Goal: Task Accomplishment & Management: Manage account settings

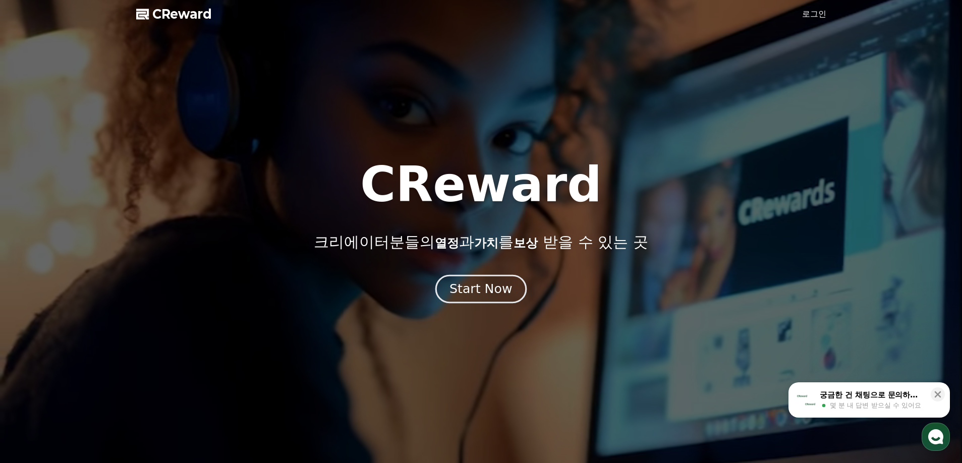
click at [495, 291] on div "Start Now" at bounding box center [481, 289] width 63 height 17
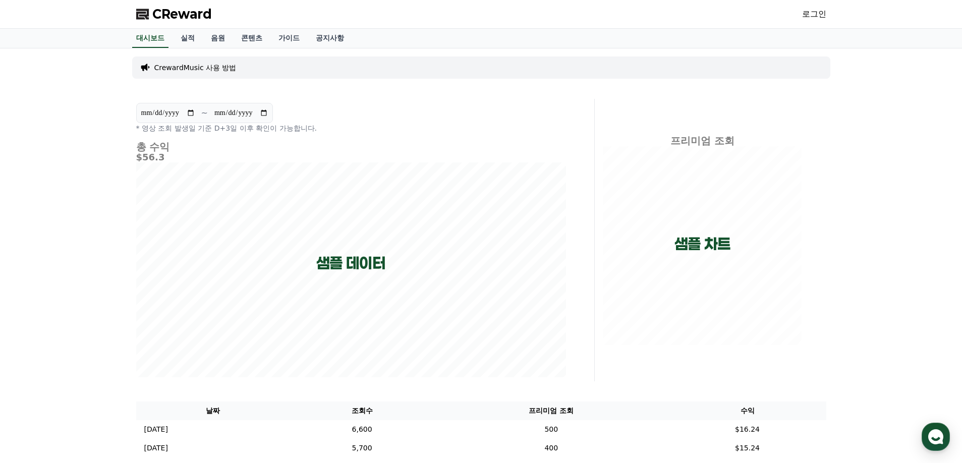
click at [819, 16] on link "로그인" at bounding box center [814, 14] width 24 height 12
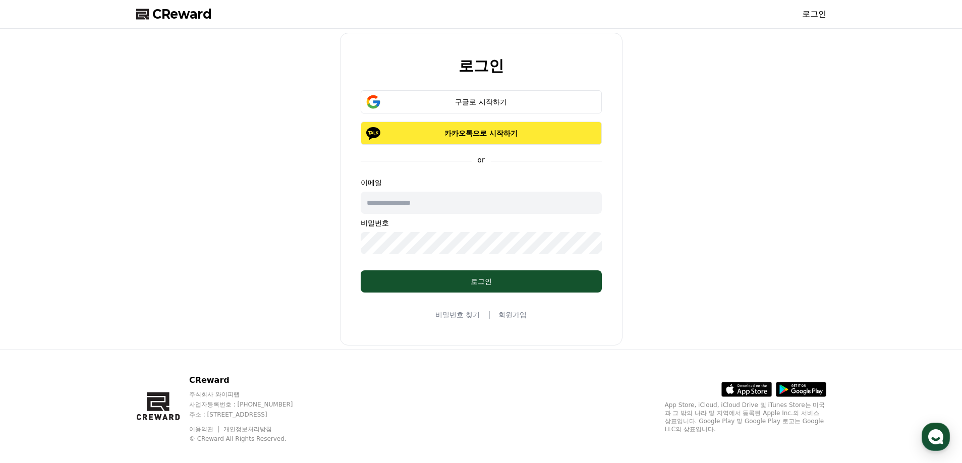
click at [487, 136] on p "카카오톡으로 시작하기" at bounding box center [481, 133] width 212 height 10
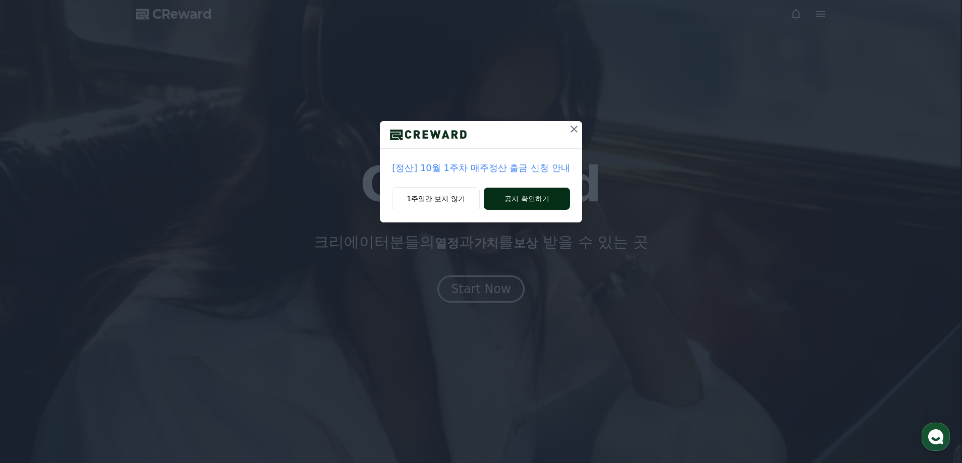
click at [525, 200] on button "공지 확인하기" at bounding box center [527, 199] width 86 height 22
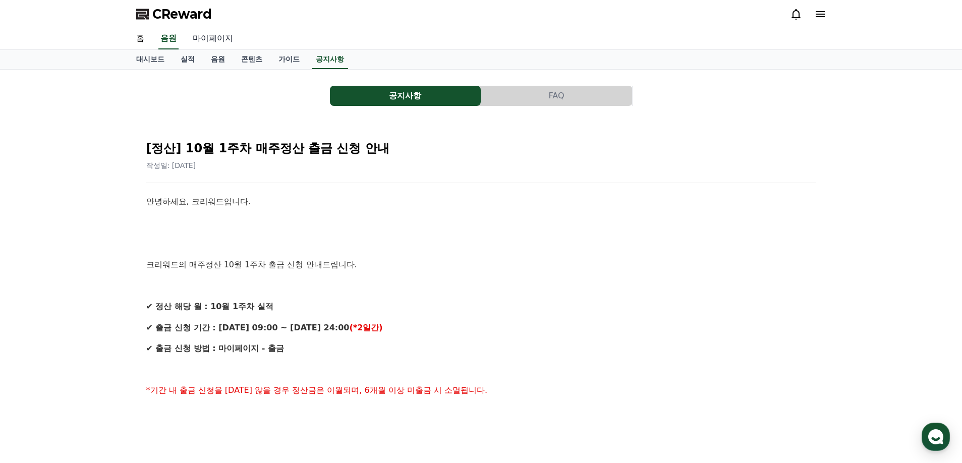
click at [217, 38] on link "마이페이지" at bounding box center [213, 38] width 57 height 21
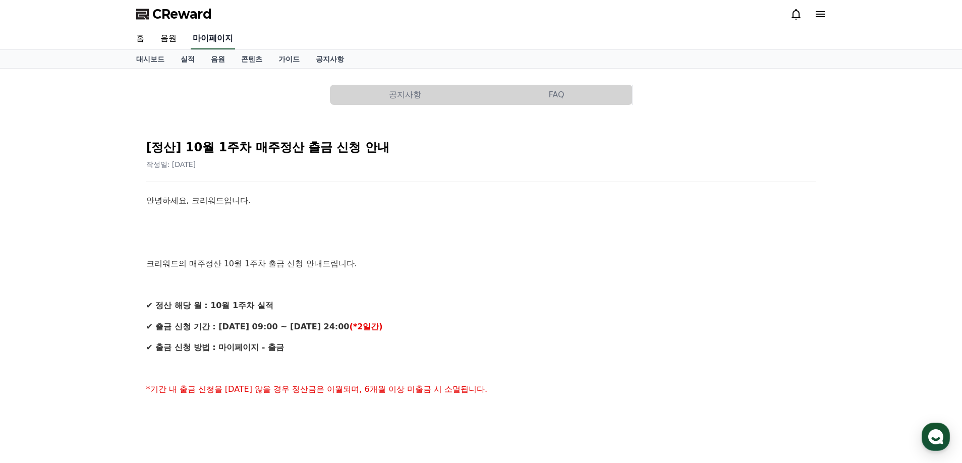
select select "**********"
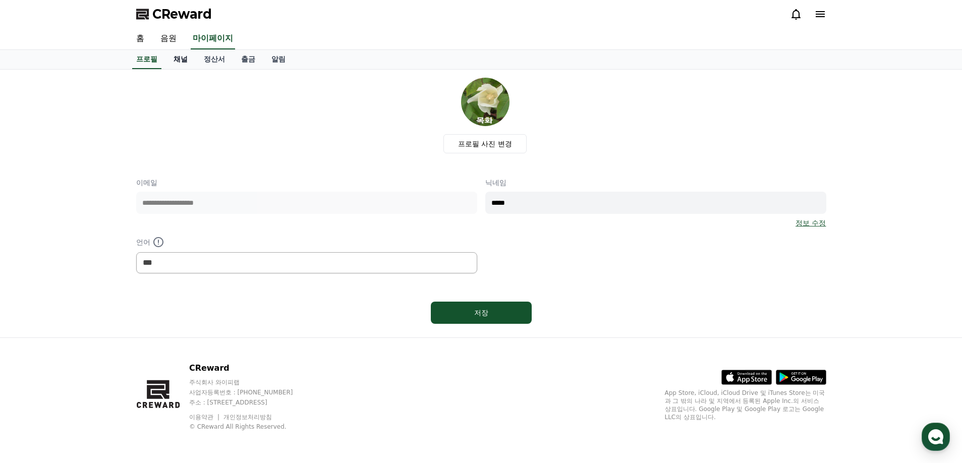
click at [182, 57] on link "채널" at bounding box center [181, 59] width 30 height 19
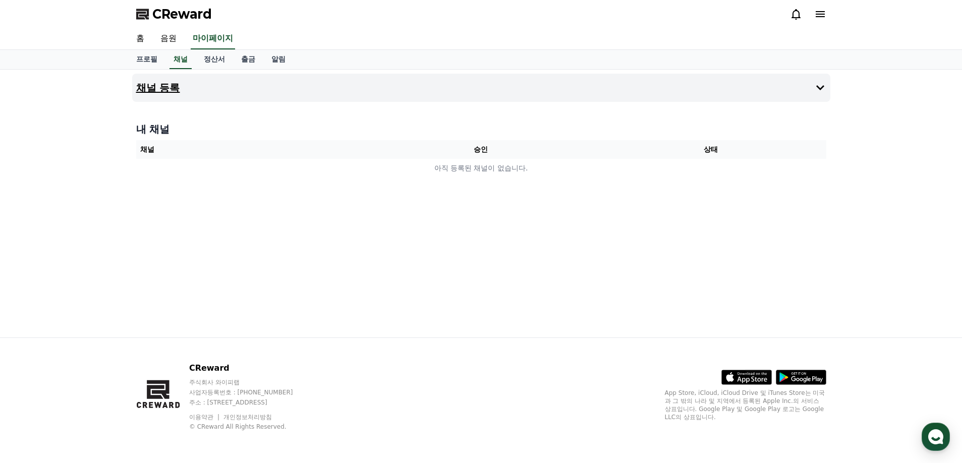
click at [163, 87] on h4 "채널 등록" at bounding box center [158, 87] width 44 height 11
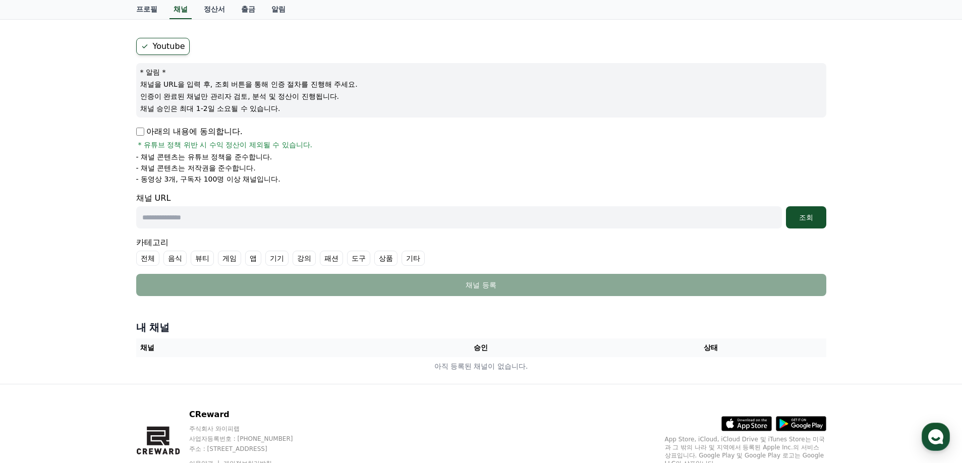
scroll to position [101, 0]
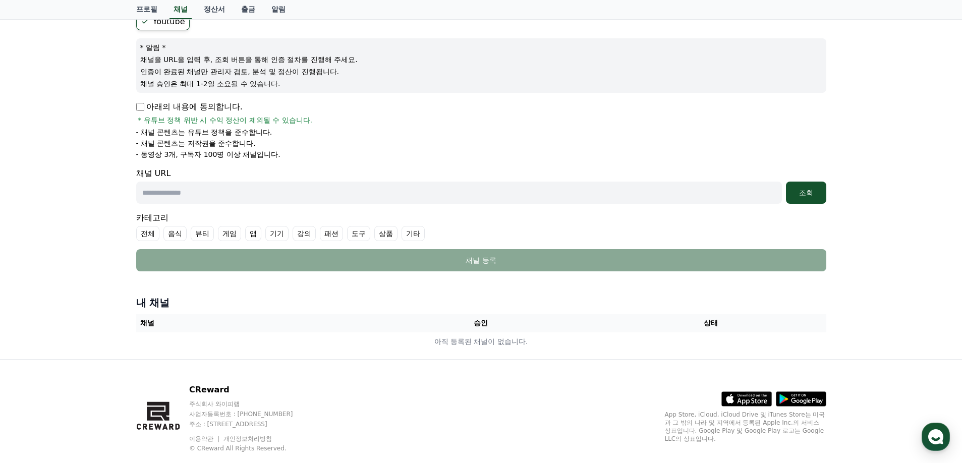
click at [209, 192] on input "text" at bounding box center [459, 193] width 646 height 22
paste input "**********"
type input "**********"
click at [812, 199] on button "조회" at bounding box center [806, 193] width 40 height 22
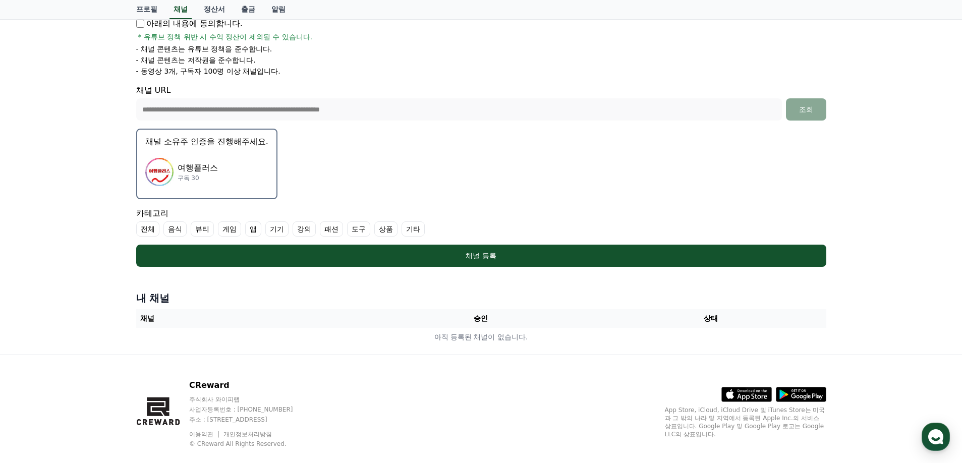
scroll to position [201, 0]
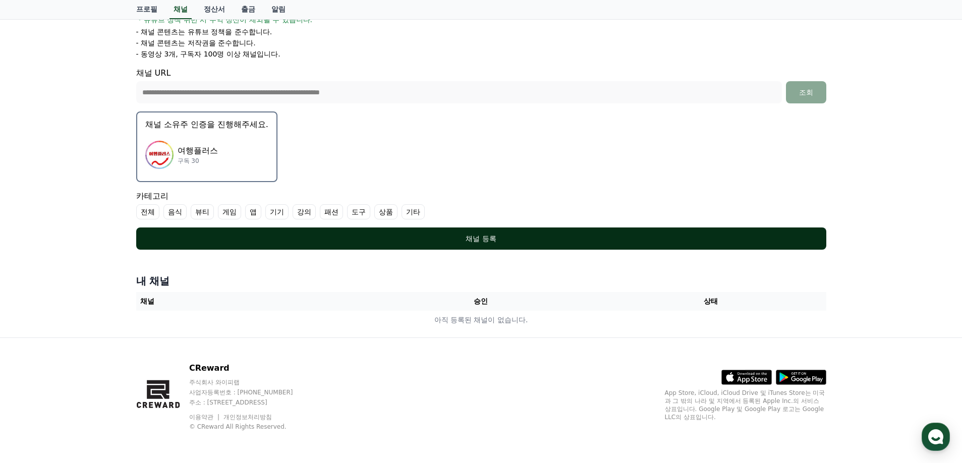
click at [488, 239] on div "채널 등록" at bounding box center [481, 239] width 650 height 10
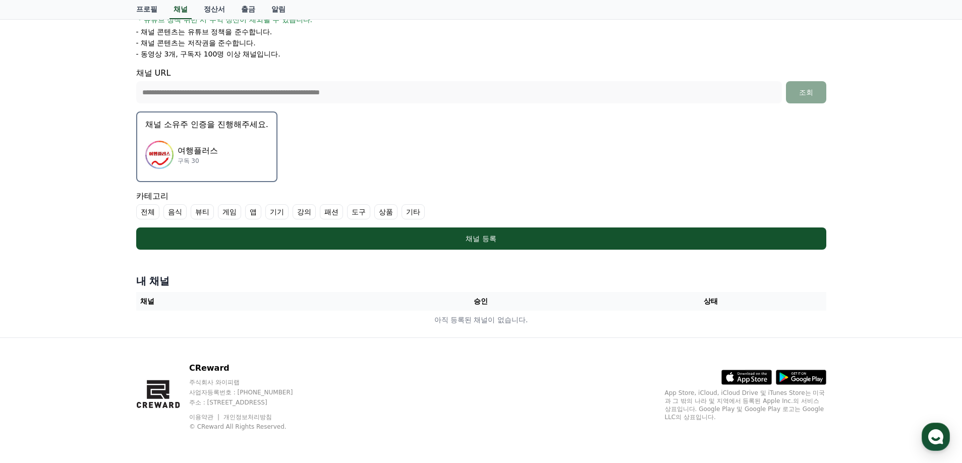
click at [415, 210] on label "기타" at bounding box center [413, 211] width 23 height 15
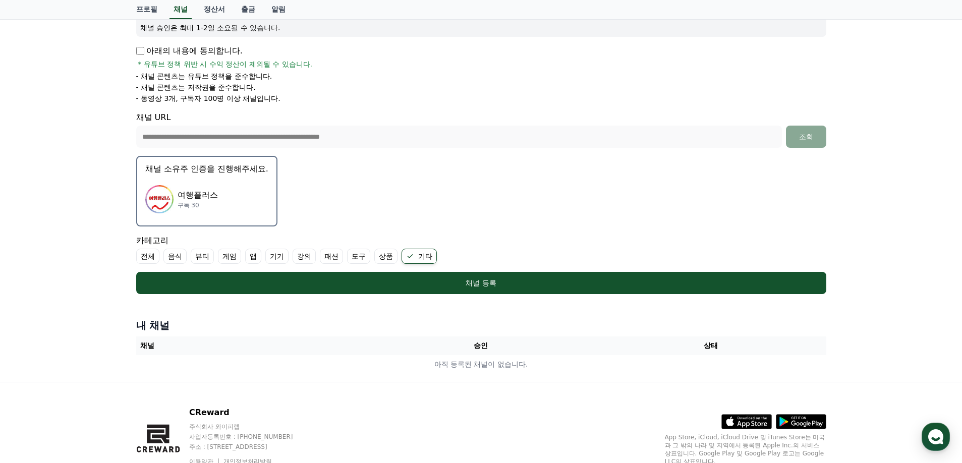
scroll to position [100, 0]
